Goal: Task Accomplishment & Management: Manage account settings

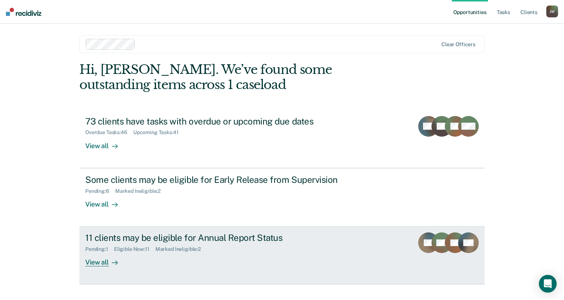
click at [209, 238] on div "11 clients may be eligible for Annual Report Status" at bounding box center [214, 237] width 259 height 11
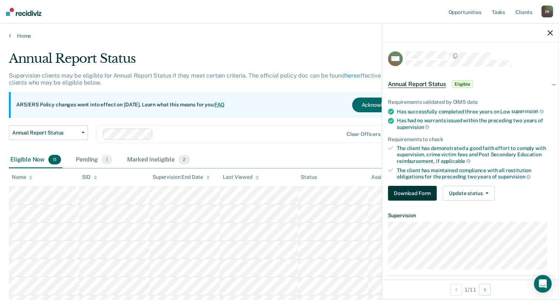
click at [419, 190] on button "Download Form" at bounding box center [412, 193] width 49 height 15
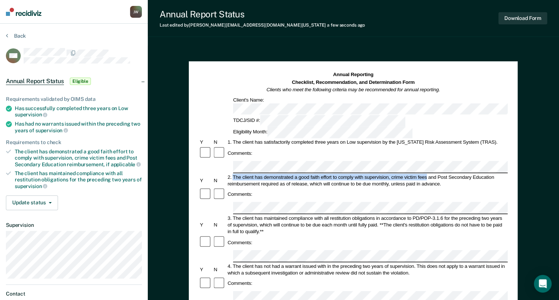
drag, startPoint x: 233, startPoint y: 142, endPoint x: 426, endPoint y: 143, distance: 193.1
click at [426, 174] on div "2. The client has demonstrated a good faith effort to comply with supervision, …" at bounding box center [366, 180] width 281 height 13
copy div "The client has demonstrated a good faith effort to comply with supervision, cri…"
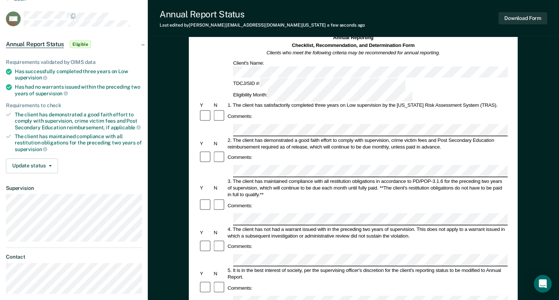
scroll to position [74, 0]
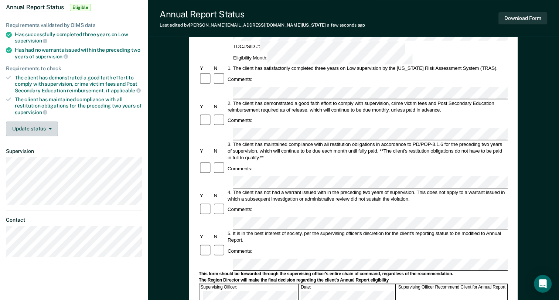
click at [44, 126] on button "Update status" at bounding box center [32, 128] width 52 height 15
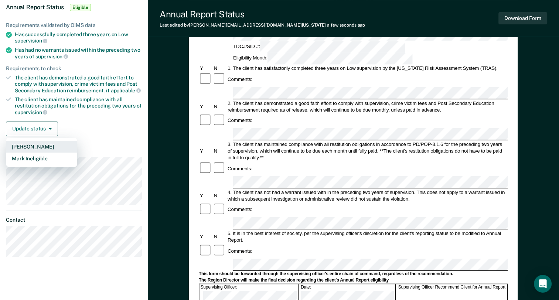
click at [48, 143] on button "[PERSON_NAME]" at bounding box center [41, 147] width 71 height 12
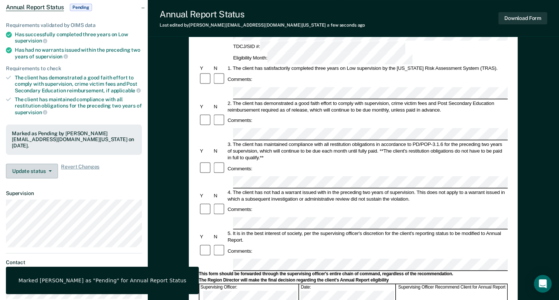
click at [32, 169] on button "Update status" at bounding box center [32, 171] width 52 height 15
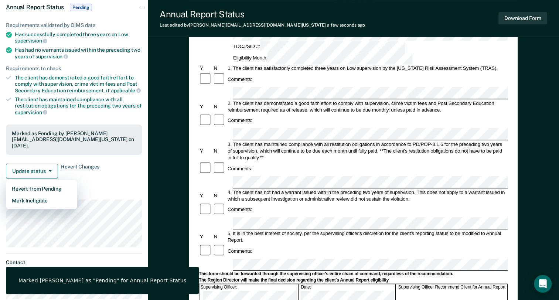
click at [81, 166] on span "Revert Changes" at bounding box center [80, 171] width 38 height 15
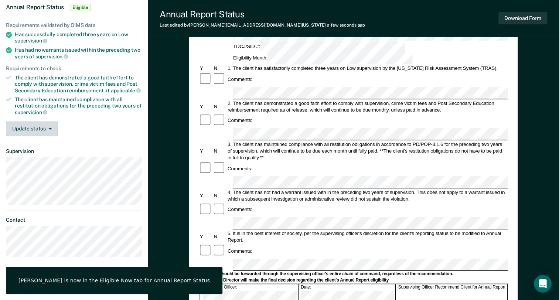
click at [44, 127] on button "Update status" at bounding box center [32, 128] width 52 height 15
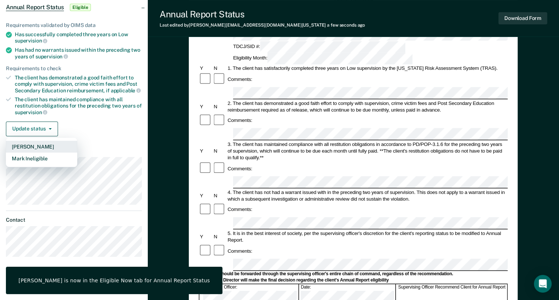
click at [44, 145] on button "[PERSON_NAME]" at bounding box center [41, 147] width 71 height 12
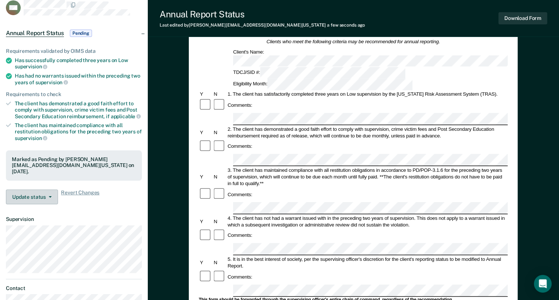
scroll to position [0, 0]
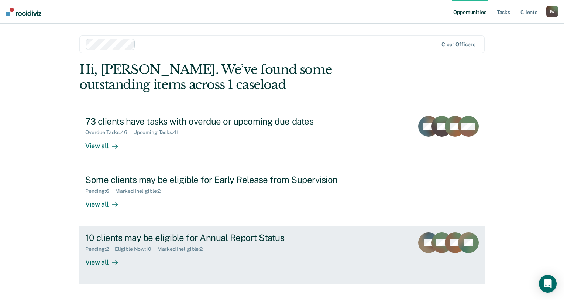
click at [246, 249] on div "Pending : 2 Eligible Now : 10 Marked Ineligible : 2" at bounding box center [214, 247] width 259 height 9
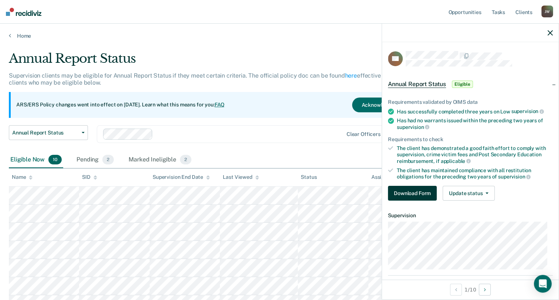
click at [413, 193] on button "Download Form" at bounding box center [412, 193] width 49 height 15
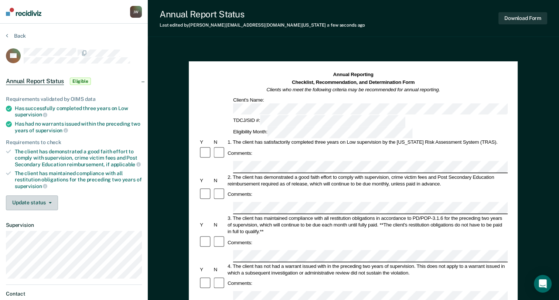
click at [46, 198] on button "Update status" at bounding box center [32, 202] width 52 height 15
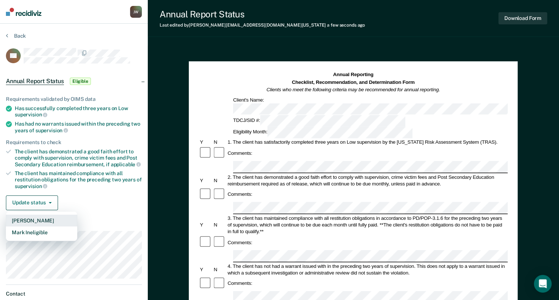
click at [41, 219] on button "[PERSON_NAME]" at bounding box center [41, 220] width 71 height 12
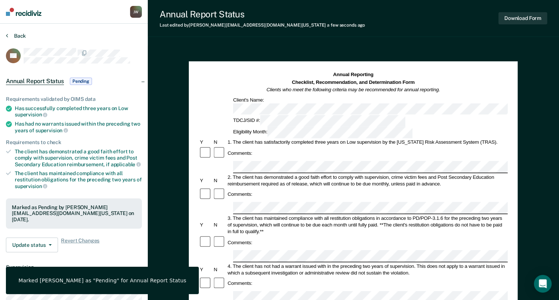
click at [22, 36] on button "Back" at bounding box center [16, 35] width 20 height 7
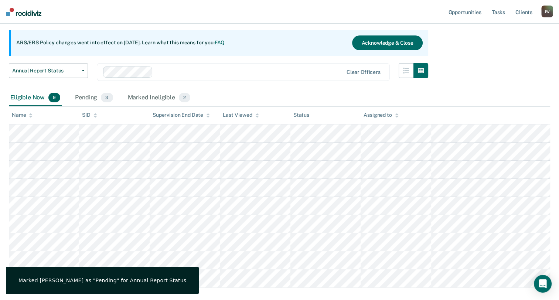
scroll to position [74, 0]
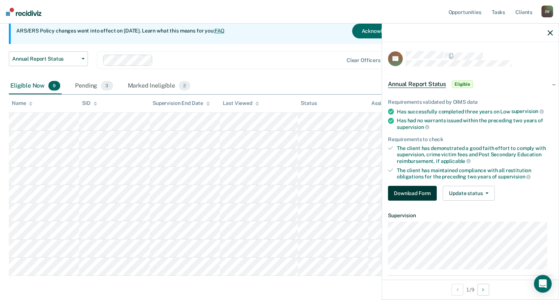
click at [420, 193] on button "Download Form" at bounding box center [412, 193] width 49 height 15
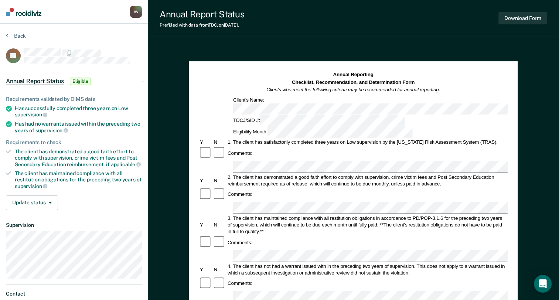
click at [458, 174] on div "2. The client has demonstrated a good faith effort to comply with supervision, …" at bounding box center [366, 180] width 281 height 13
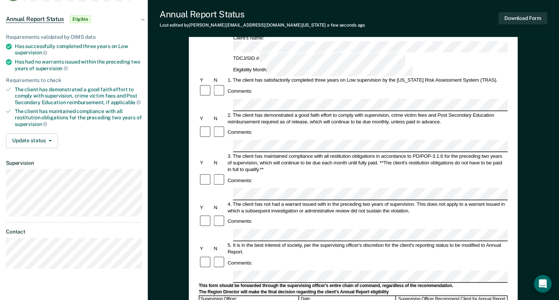
scroll to position [74, 0]
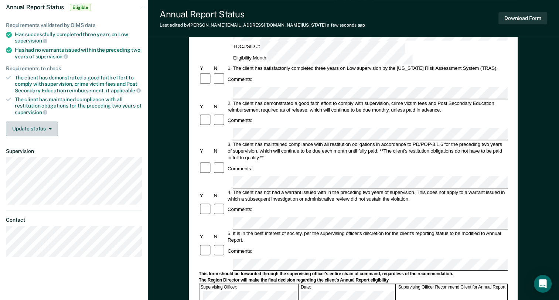
click at [32, 123] on button "Update status" at bounding box center [32, 128] width 52 height 15
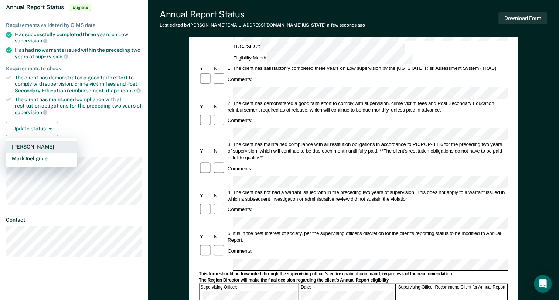
click at [33, 147] on button "[PERSON_NAME]" at bounding box center [41, 147] width 71 height 12
